Goal: Task Accomplishment & Management: Use online tool/utility

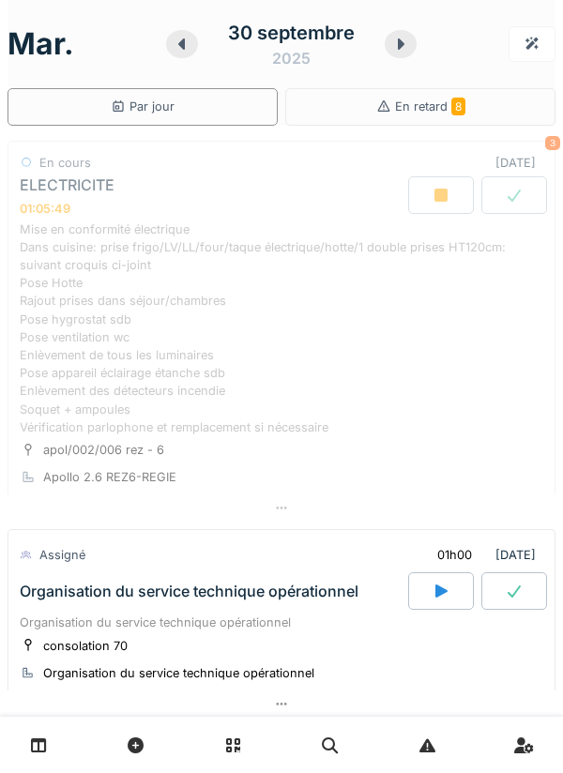
scroll to position [66, 0]
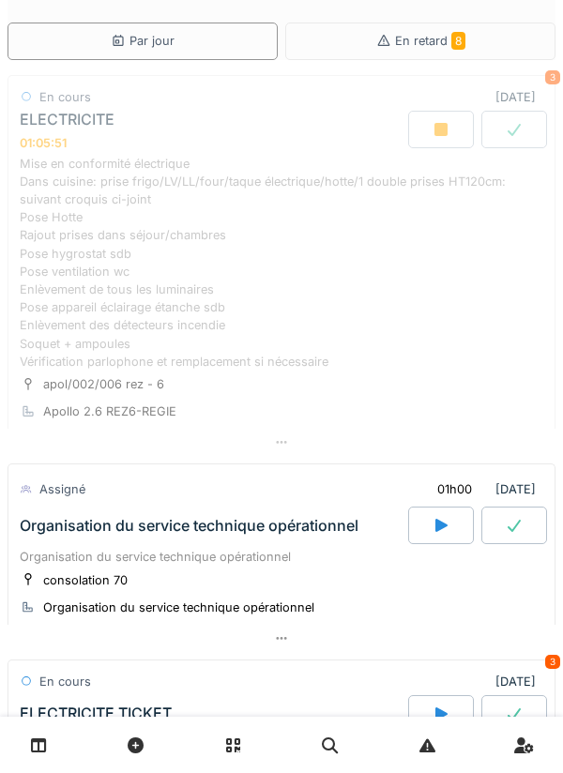
click at [189, 265] on div "Mise en conformité électrique Dans cuisine: prise frigo/LV/LL/four/taque électr…" at bounding box center [281, 263] width 523 height 216
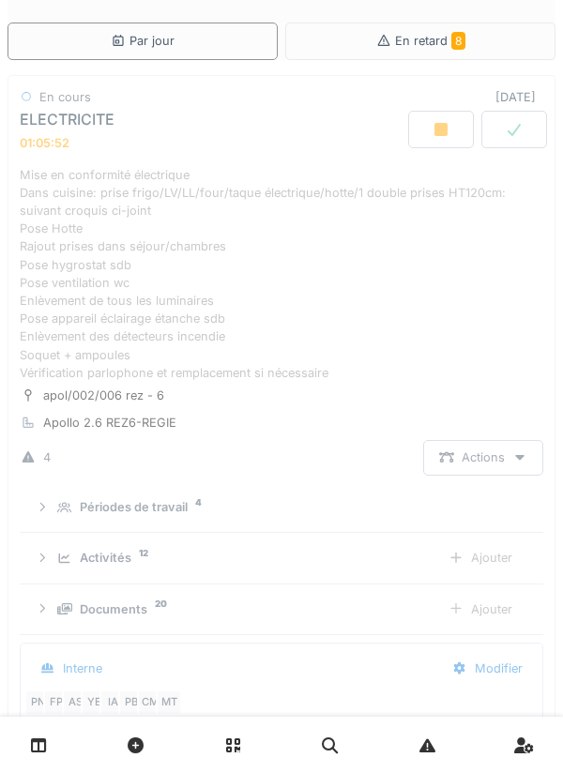
scroll to position [23, 0]
click at [204, 275] on div "Mise en conformité électrique Dans cuisine: prise frigo/LV/LL/four/taque électr…" at bounding box center [281, 274] width 523 height 216
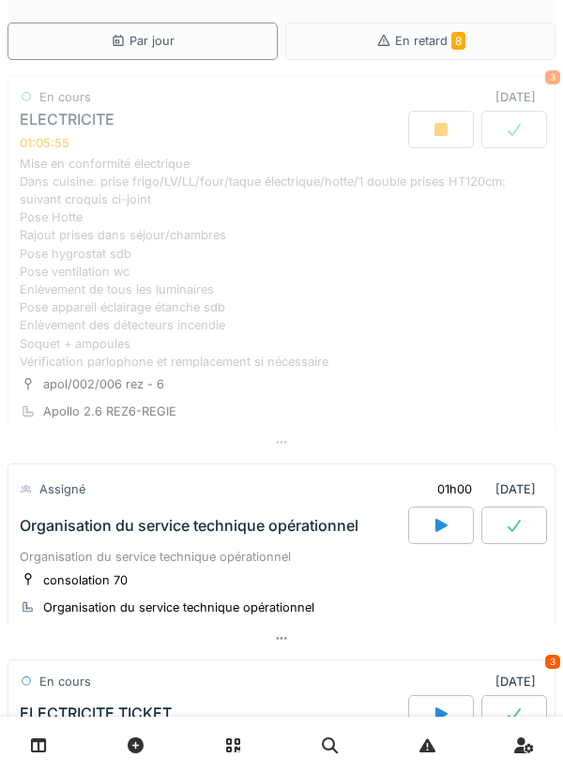
click at [228, 248] on div "Mise en conformité électrique Dans cuisine: prise frigo/LV/LL/four/taque électr…" at bounding box center [281, 263] width 523 height 216
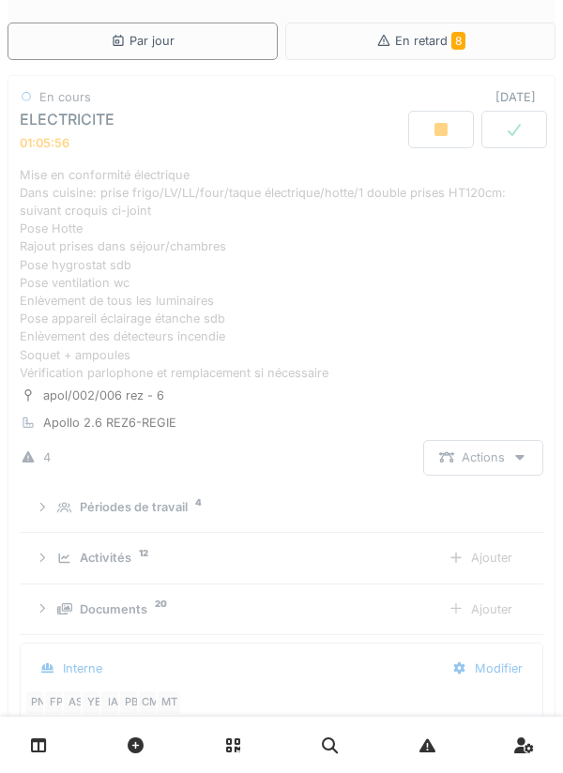
click at [250, 294] on div "Mise en conformité électrique Dans cuisine: prise frigo/LV/LL/four/taque électr…" at bounding box center [281, 274] width 523 height 216
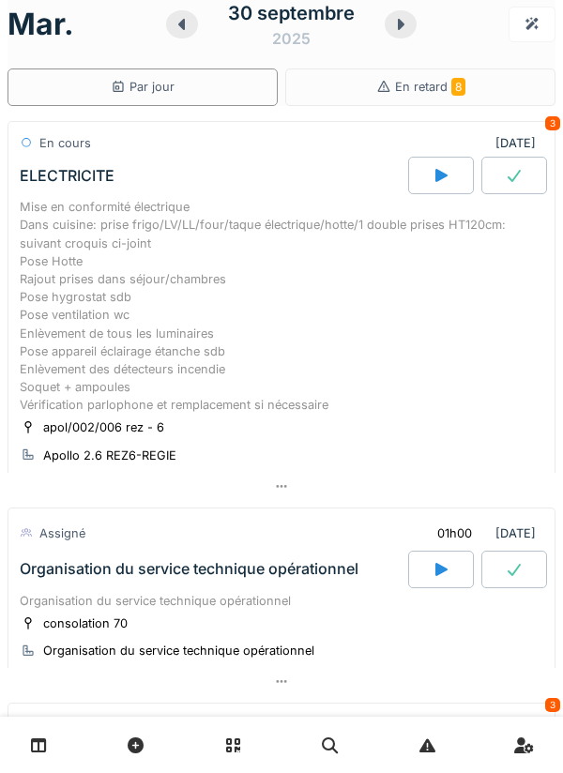
scroll to position [0, 0]
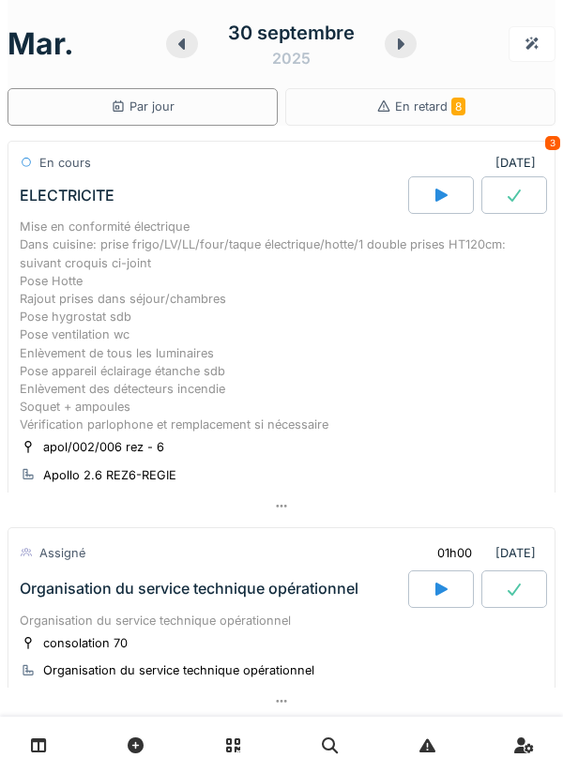
click at [254, 308] on div "Mise en conformité électrique Dans cuisine: prise frigo/LV/LL/four/taque électr…" at bounding box center [281, 326] width 523 height 216
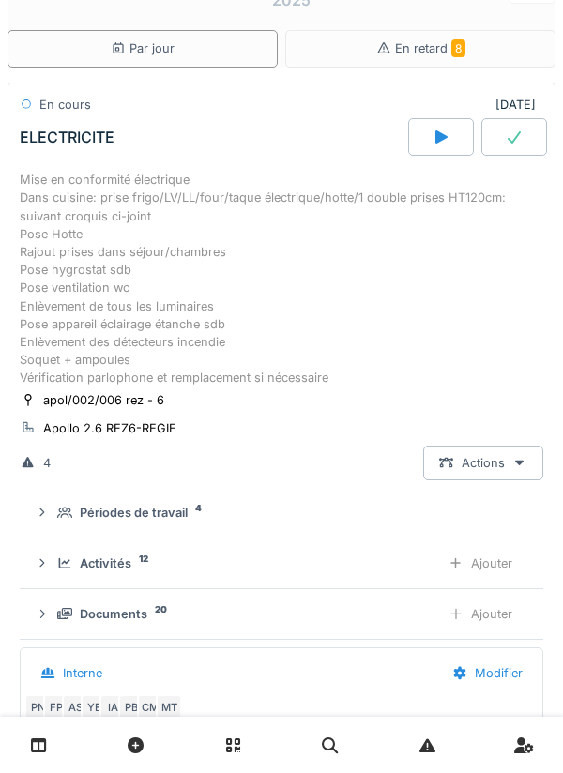
scroll to position [66, 0]
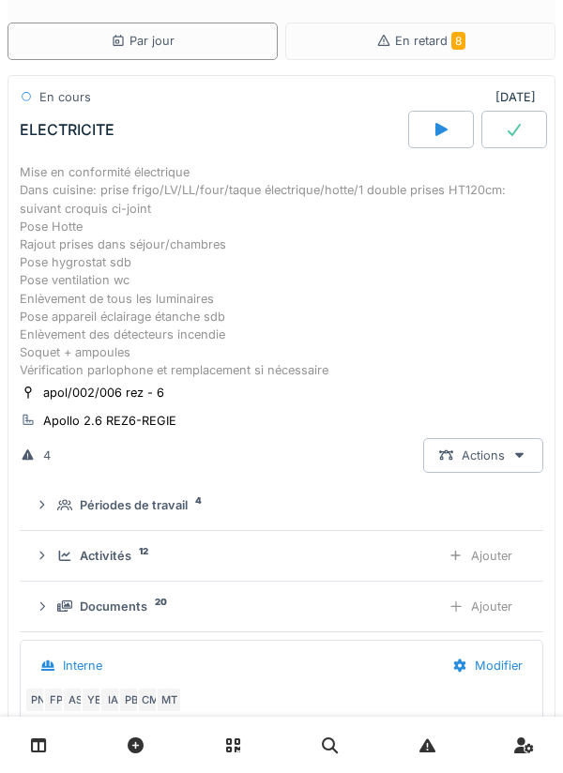
click at [294, 312] on div "Mise en conformité électrique Dans cuisine: prise frigo/LV/LL/four/taque électr…" at bounding box center [281, 271] width 523 height 216
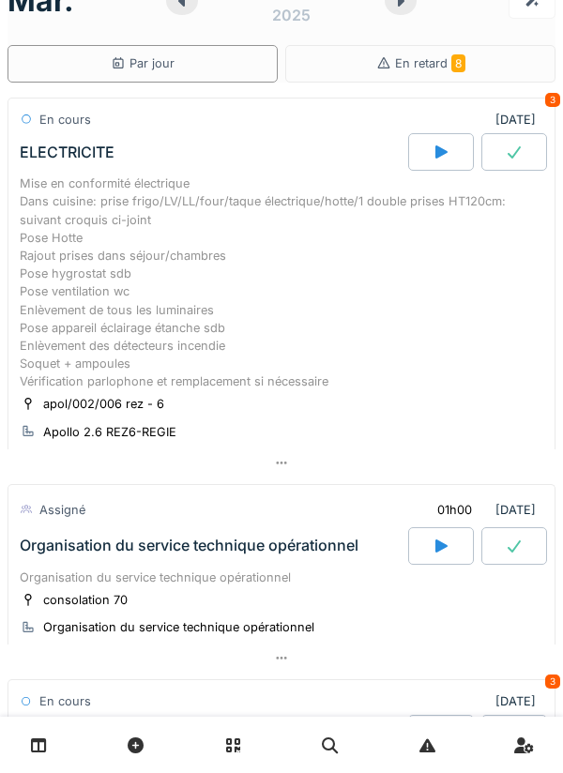
scroll to position [0, 0]
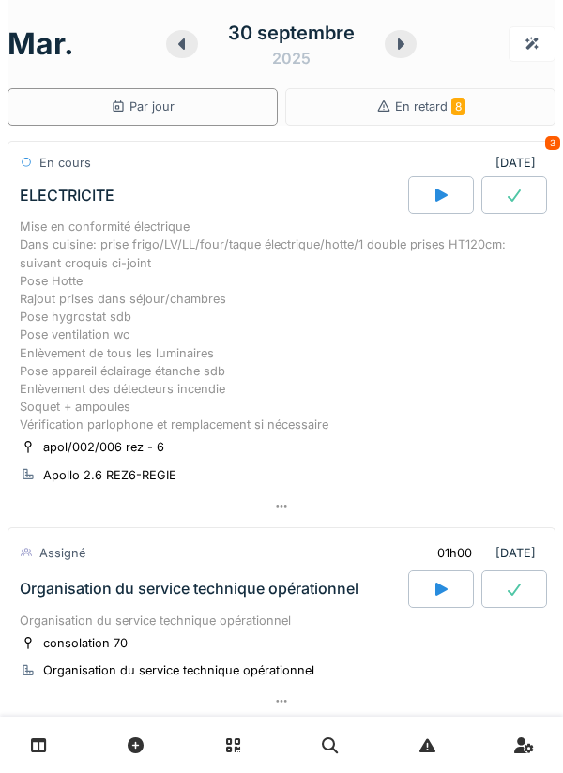
click at [249, 280] on div "Mise en conformité électrique Dans cuisine: prise frigo/LV/LL/four/taque électr…" at bounding box center [281, 326] width 523 height 216
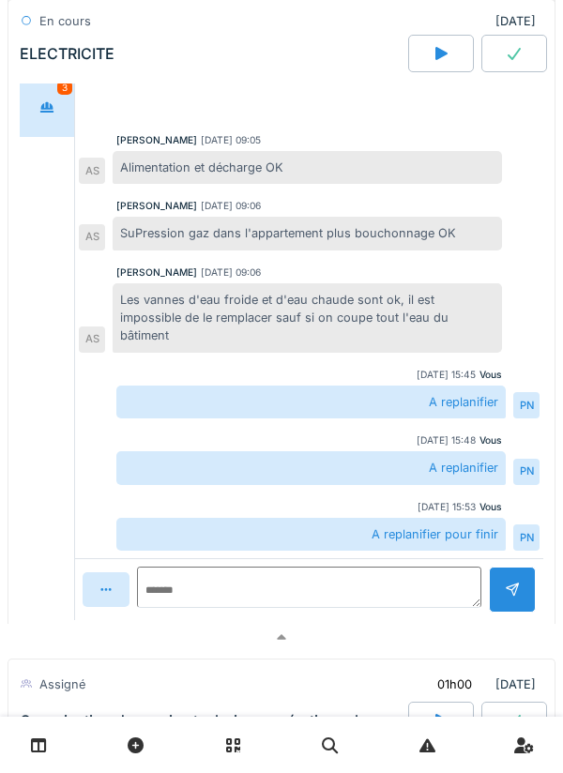
scroll to position [718, 0]
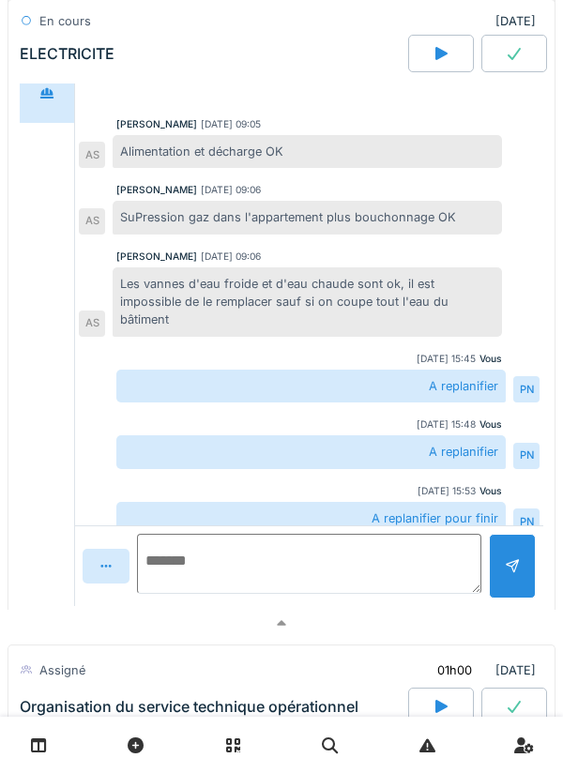
click at [170, 570] on textarea at bounding box center [309, 564] width 344 height 60
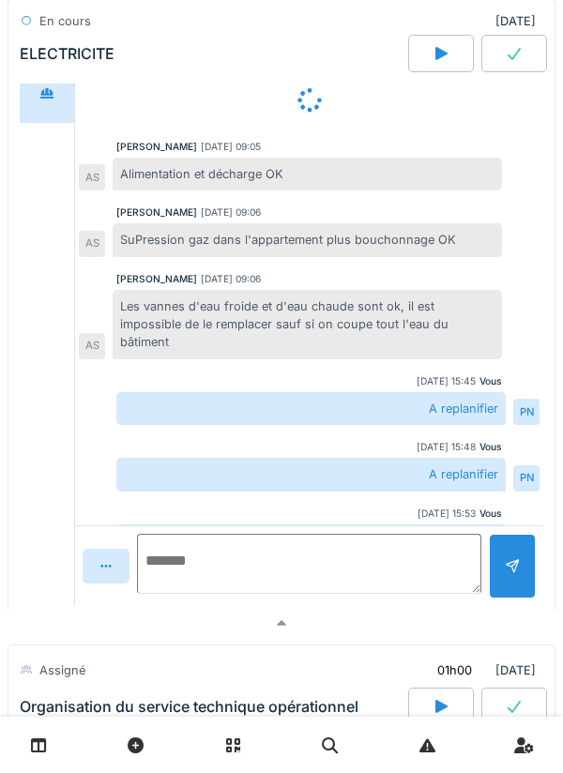
type textarea "*"
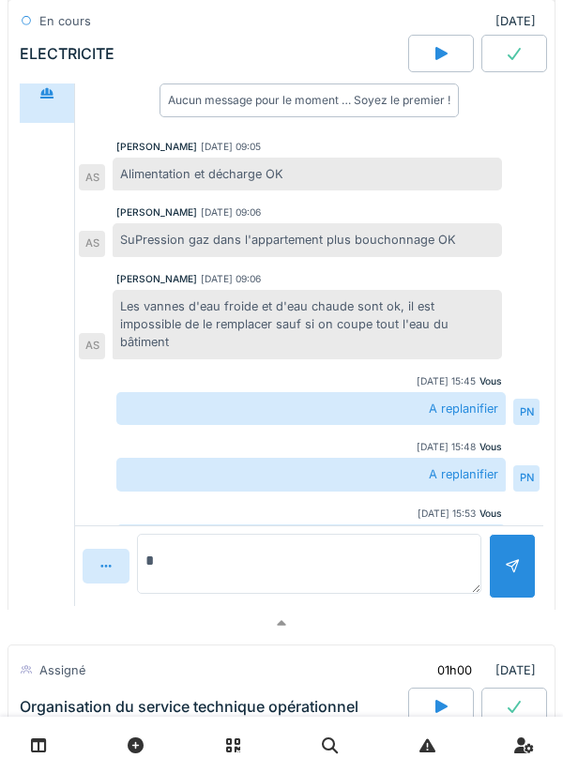
scroll to position [41, 0]
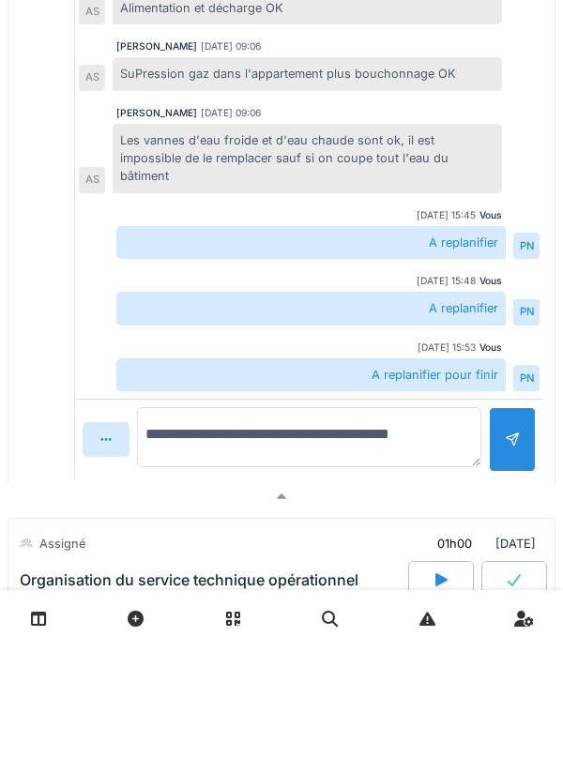
type textarea "**********"
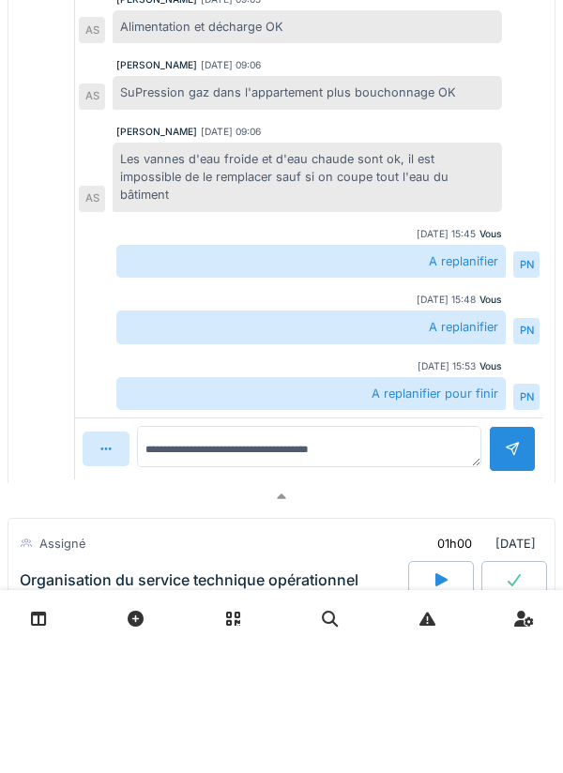
click at [514, 552] on div at bounding box center [512, 575] width 47 height 46
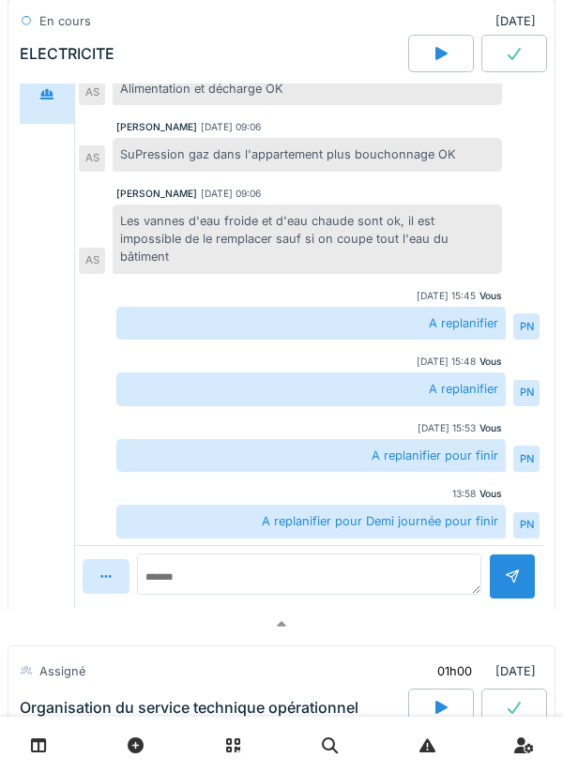
scroll to position [718, 0]
click at [47, 747] on link at bounding box center [39, 745] width 48 height 44
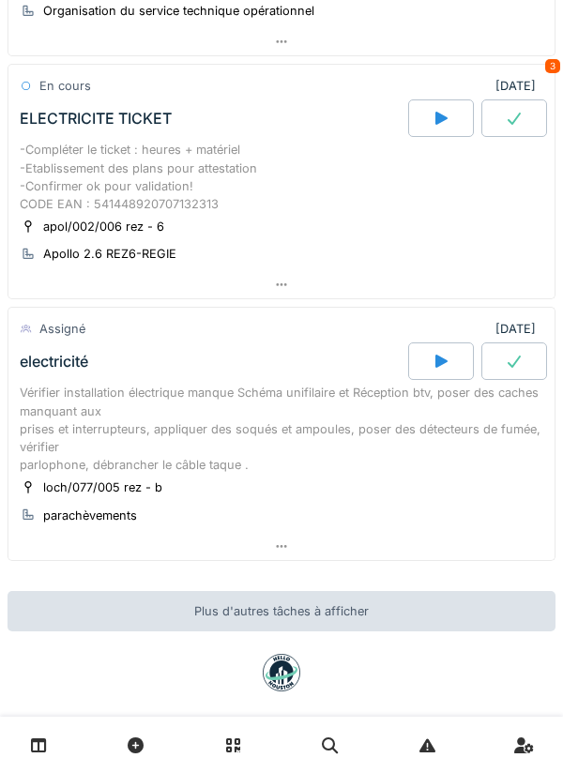
scroll to position [662, 0]
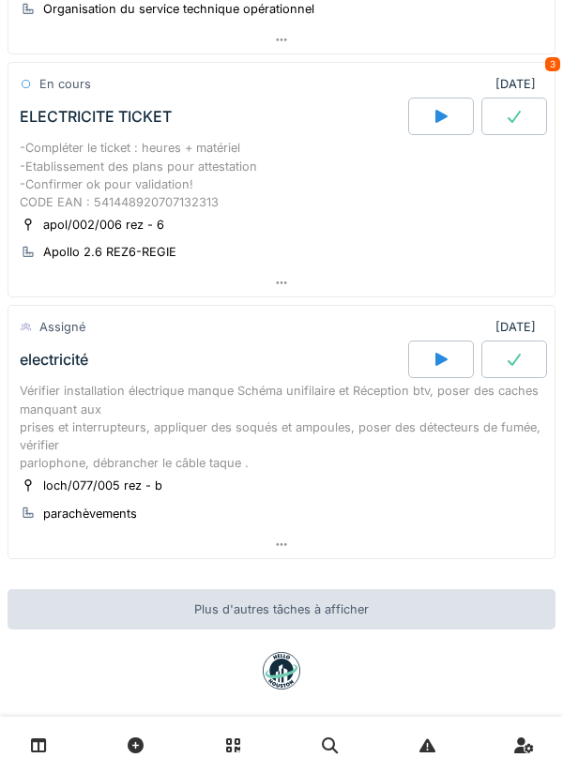
click at [429, 355] on div at bounding box center [441, 359] width 66 height 38
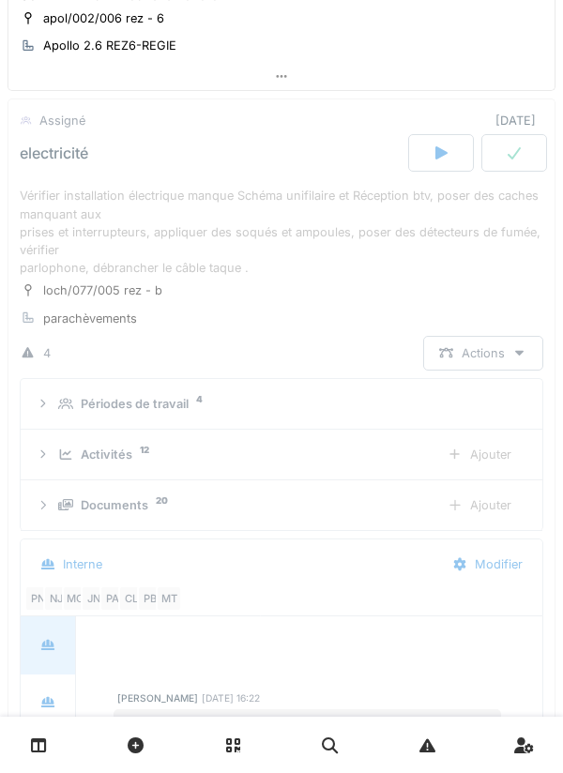
scroll to position [892, 0]
